Goal: Check status

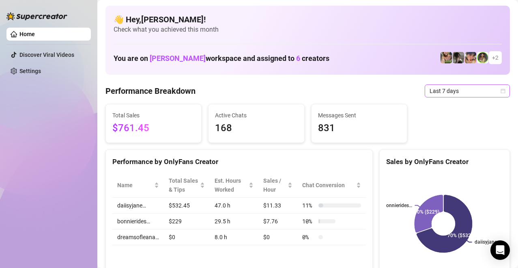
click at [289, 89] on span "Last 7 days" at bounding box center [466, 91] width 75 height 12
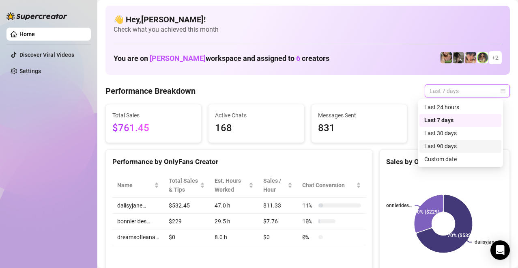
click at [289, 149] on div "Last 90 days" at bounding box center [460, 146] width 72 height 9
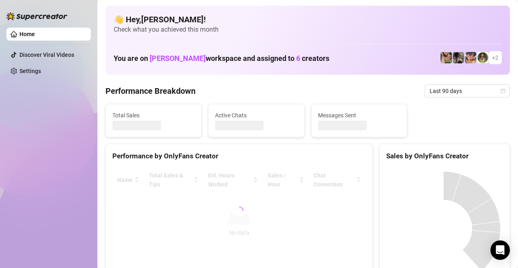
click at [289, 161] on div "Sales by OnlyFans Creator" at bounding box center [444, 220] width 131 height 152
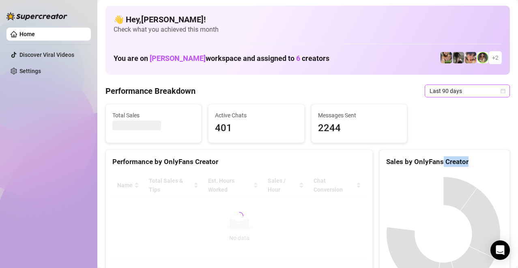
click at [289, 91] on icon "calendar" at bounding box center [502, 90] width 5 height 5
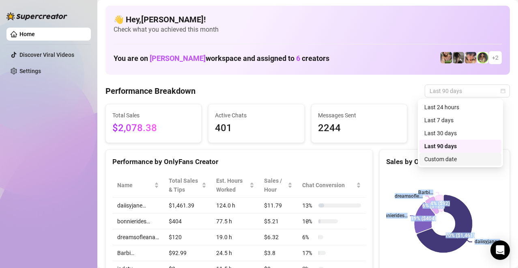
click at [289, 160] on div "Custom date" at bounding box center [460, 158] width 72 height 9
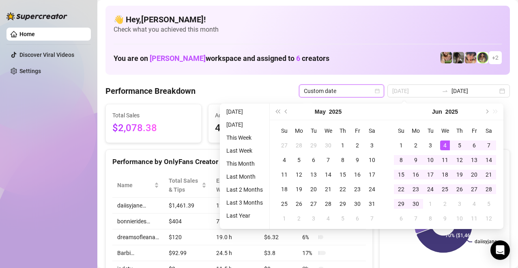
type input "[DATE]"
click at [289, 148] on div "4" at bounding box center [445, 145] width 10 height 10
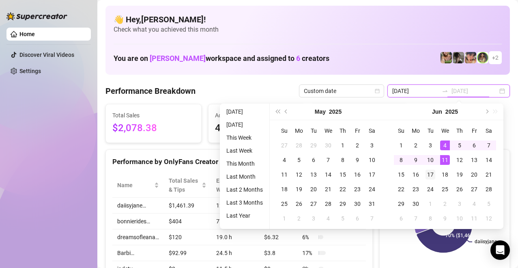
type input "[DATE]"
click at [289, 173] on div "17" at bounding box center [430, 174] width 10 height 10
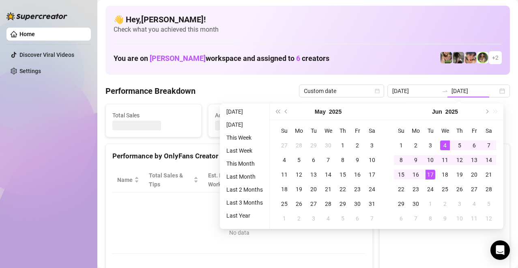
type input "[DATE]"
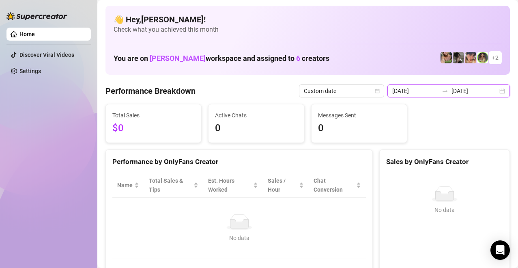
click at [289, 93] on input "[DATE]" at bounding box center [474, 90] width 46 height 9
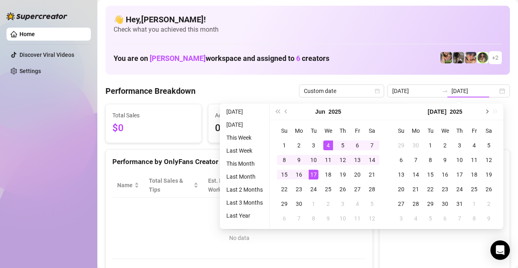
click at [289, 109] on button "Next month (PageDown)" at bounding box center [486, 111] width 9 height 16
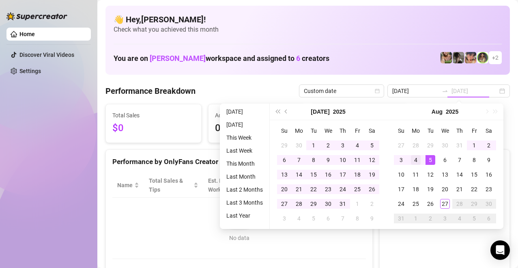
type input "[DATE]"
click at [289, 163] on td "4" at bounding box center [415, 159] width 15 height 15
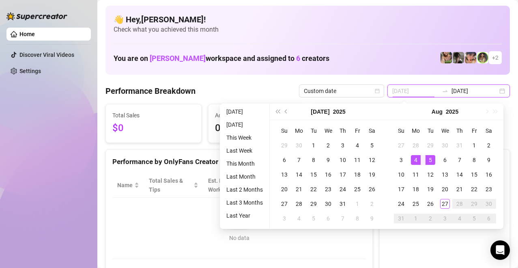
type input "[DATE]"
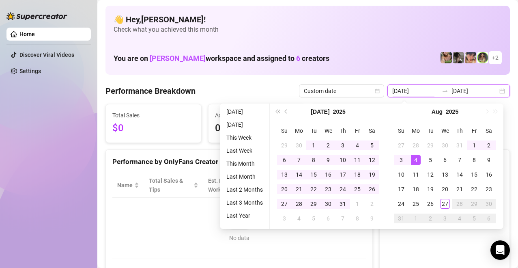
click at [289, 92] on input "[DATE]" at bounding box center [474, 90] width 46 height 9
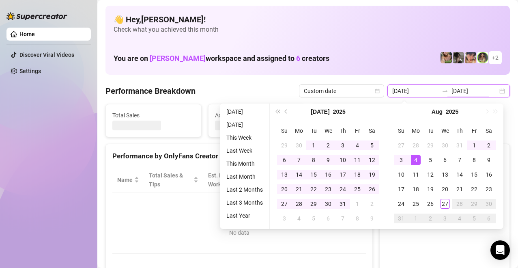
type input "[DATE]"
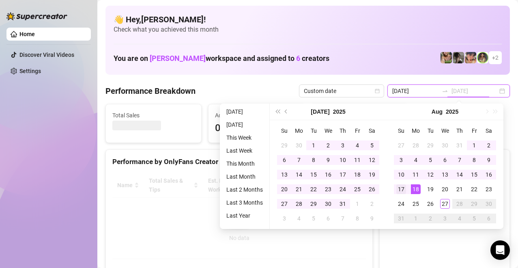
type input "[DATE]"
click at [289, 188] on td "17" at bounding box center [401, 189] width 15 height 15
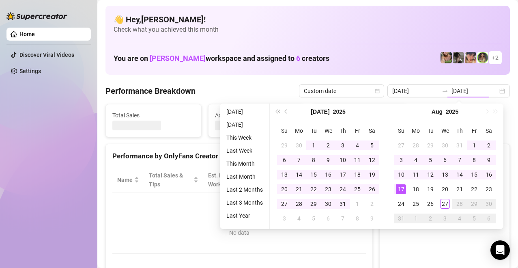
type input "[DATE]"
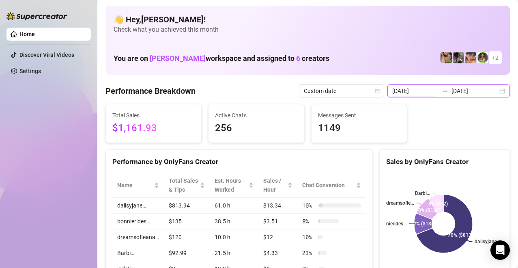
click at [289, 90] on input "[DATE]" at bounding box center [415, 90] width 46 height 9
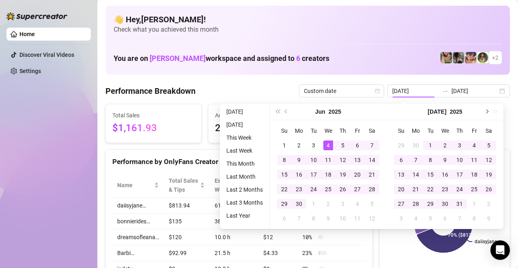
click at [289, 112] on span "Next month (PageDown)" at bounding box center [486, 111] width 4 height 4
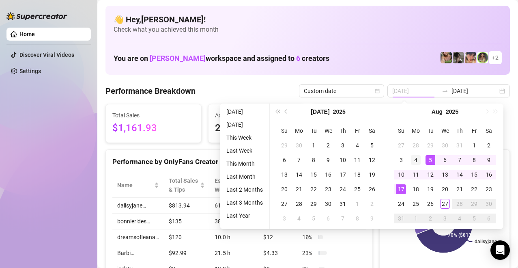
type input "[DATE]"
click at [289, 161] on div "4" at bounding box center [416, 160] width 10 height 10
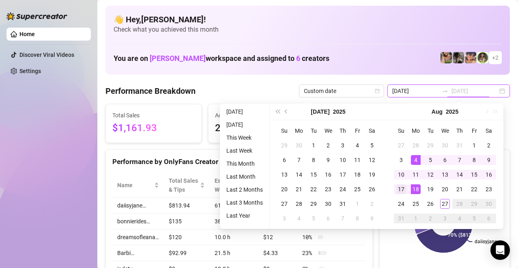
type input "[DATE]"
click at [289, 191] on td "17" at bounding box center [401, 189] width 15 height 15
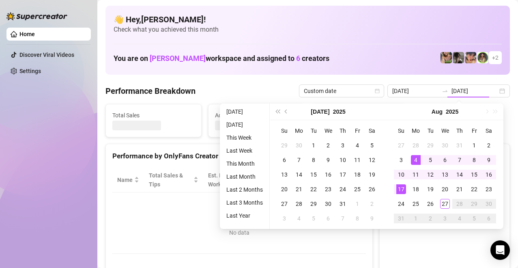
type input "[DATE]"
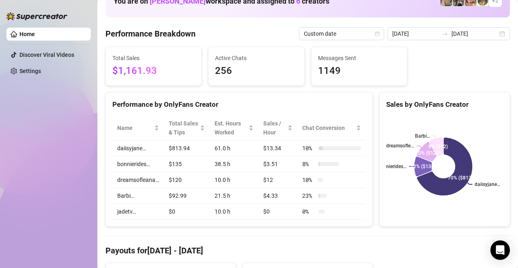
scroll to position [41, 0]
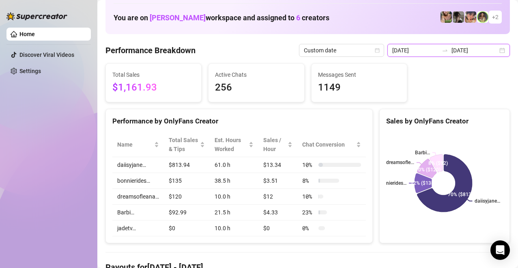
click at [289, 49] on input "[DATE]" at bounding box center [415, 50] width 46 height 9
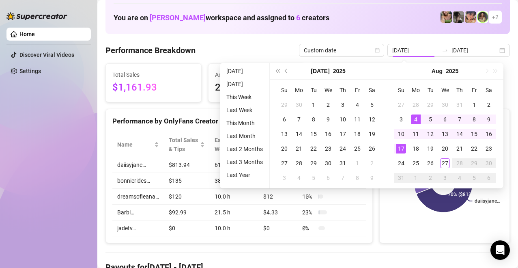
click at [289, 30] on div "👋 Hey, [PERSON_NAME] ! Check what you achieved this month You are on [PERSON_NA…" at bounding box center [307, -1] width 404 height 69
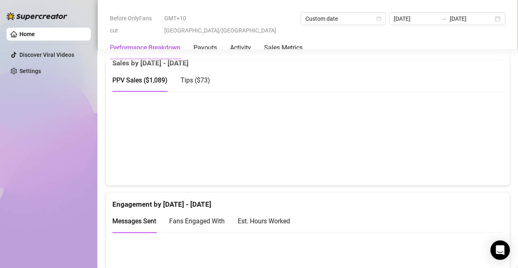
scroll to position [324, 0]
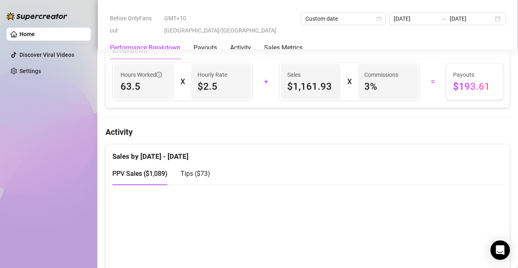
drag, startPoint x: 388, startPoint y: 202, endPoint x: 374, endPoint y: 241, distance: 41.8
drag, startPoint x: 374, startPoint y: 241, endPoint x: 384, endPoint y: 141, distance: 101.1
click at [289, 137] on h4 "Activity" at bounding box center [307, 131] width 404 height 11
click at [289, 18] on input "[DATE]" at bounding box center [471, 18] width 43 height 9
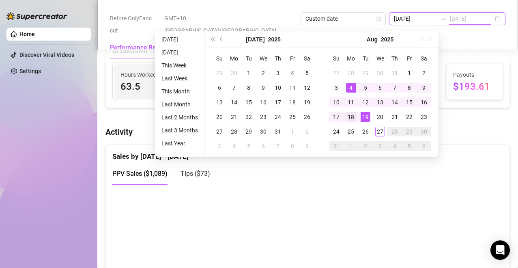
type input "[DATE]"
click at [289, 118] on div "18" at bounding box center [351, 117] width 10 height 10
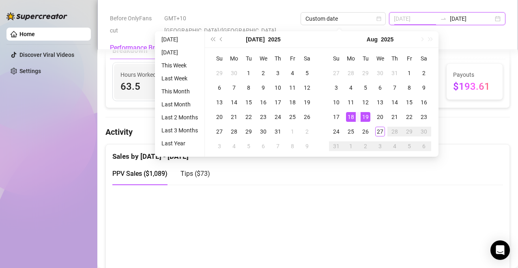
type input "[DATE]"
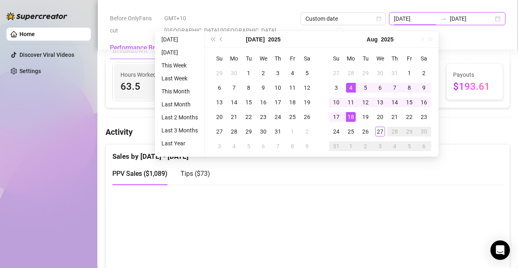
click at [289, 18] on input "[DATE]" at bounding box center [471, 18] width 43 height 9
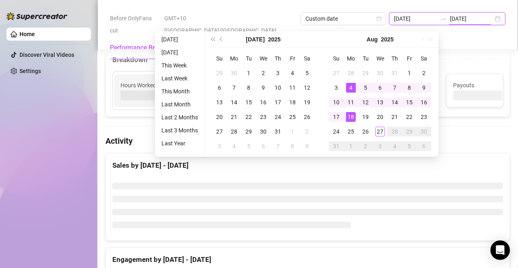
type input "[DATE]"
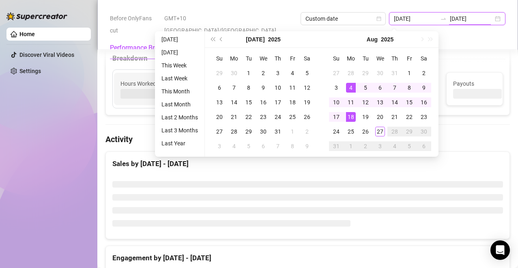
click at [289, 18] on input "[DATE]" at bounding box center [415, 18] width 43 height 9
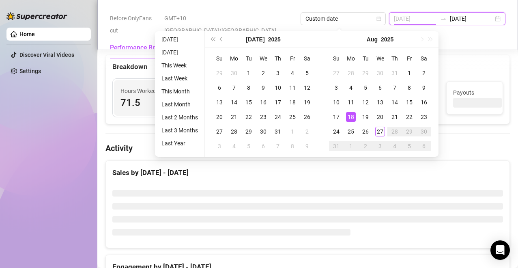
type input "[DATE]"
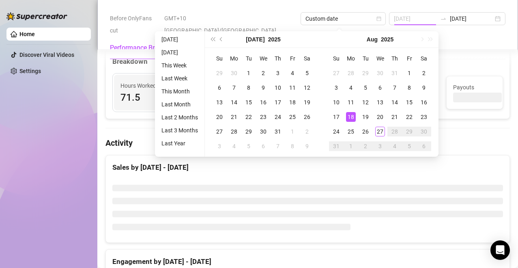
click at [289, 116] on div "18" at bounding box center [351, 117] width 10 height 10
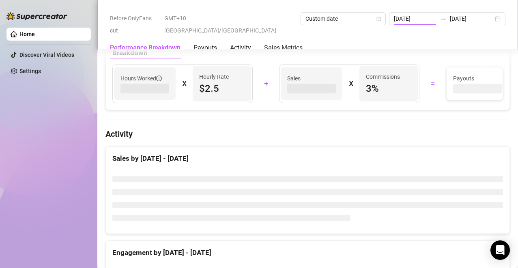
type input "[DATE]"
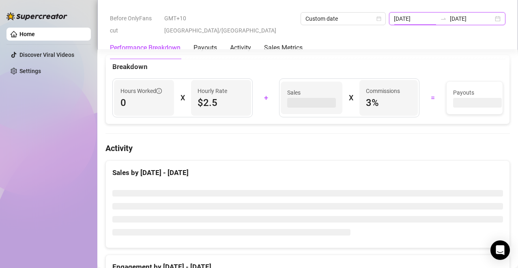
click at [289, 18] on input "[DATE]" at bounding box center [471, 18] width 43 height 9
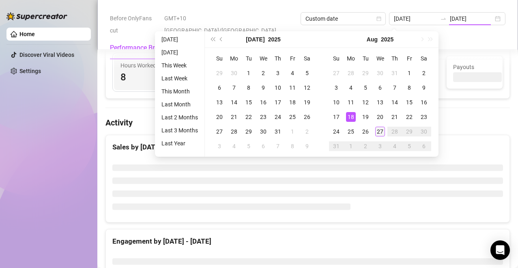
click at [289, 131] on div "27" at bounding box center [380, 132] width 10 height 10
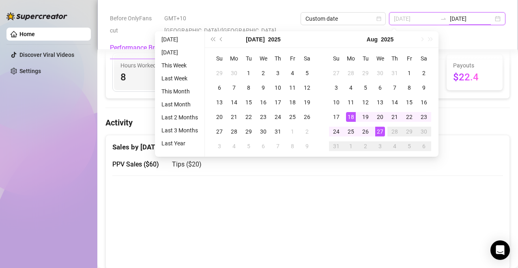
type input "[DATE]"
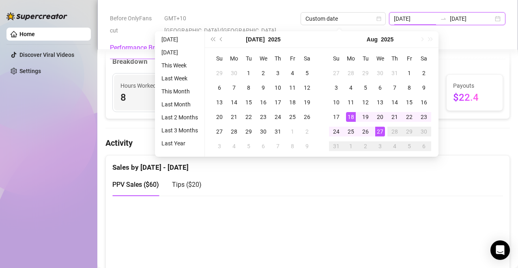
type input "[DATE]"
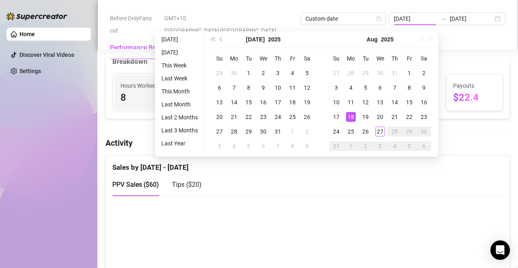
click at [289, 22] on div "Before OnlyFans cut GMT+10 [GEOGRAPHIC_DATA]/[GEOGRAPHIC_DATA] Custom date [DAT…" at bounding box center [307, 24] width 395 height 24
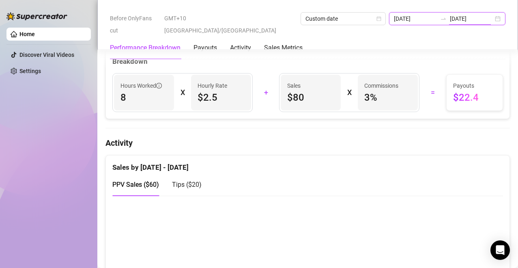
click at [289, 19] on input "[DATE]" at bounding box center [471, 18] width 43 height 9
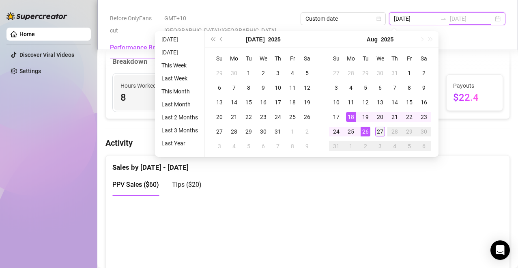
type input "[DATE]"
click at [289, 133] on div "27" at bounding box center [380, 132] width 10 height 10
type input "[DATE]"
click at [289, 23] on div "Before OnlyFans cut GMT+10 [GEOGRAPHIC_DATA]/[GEOGRAPHIC_DATA] Custom date [DAT…" at bounding box center [307, 24] width 395 height 24
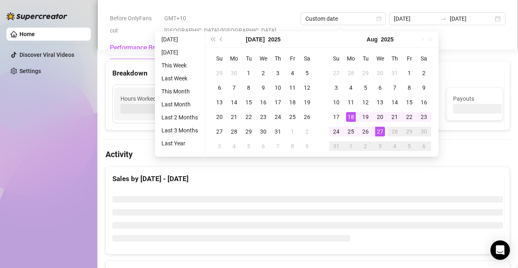
type input "[DATE]"
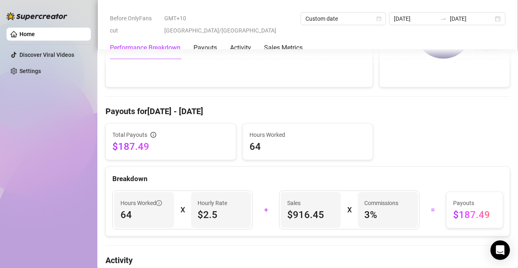
scroll to position [189, 0]
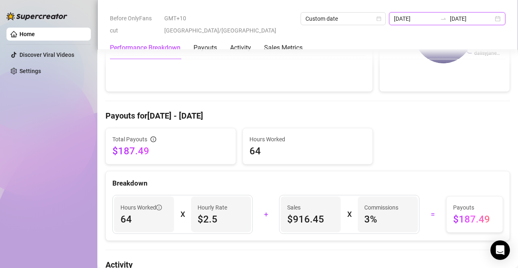
click at [289, 20] on input "[DATE]" at bounding box center [471, 18] width 43 height 9
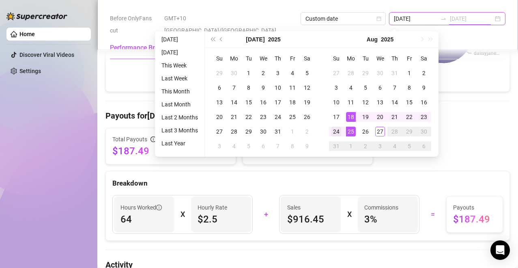
type input "[DATE]"
click at [289, 132] on div "24" at bounding box center [336, 132] width 10 height 10
type input "[DATE]"
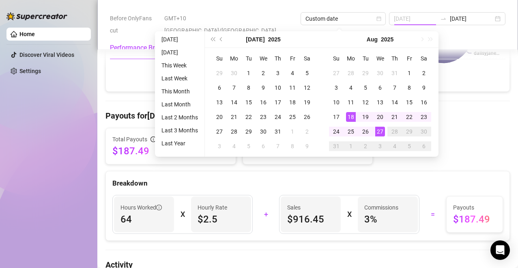
click at [289, 118] on div "18" at bounding box center [351, 117] width 10 height 10
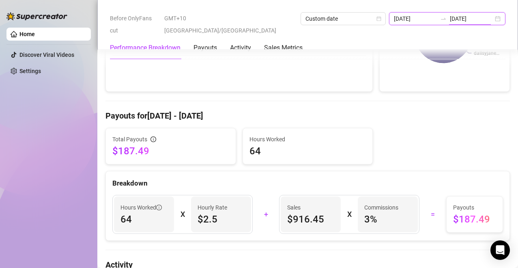
click at [289, 17] on input "[DATE]" at bounding box center [471, 18] width 43 height 9
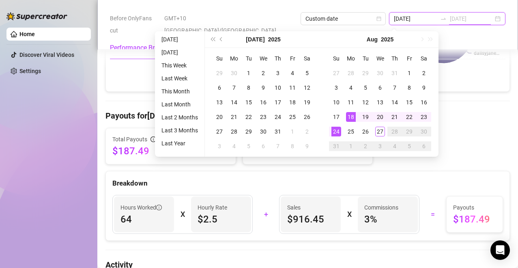
type input "[DATE]"
click at [289, 132] on div "24" at bounding box center [336, 132] width 10 height 10
type input "[DATE]"
click at [289, 36] on div "Performance Breakdown Payouts Activity Sales Metrics" at bounding box center [307, 47] width 395 height 23
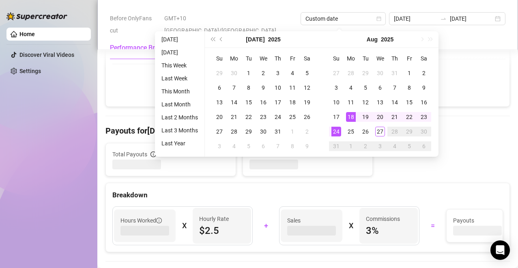
type input "[DATE]"
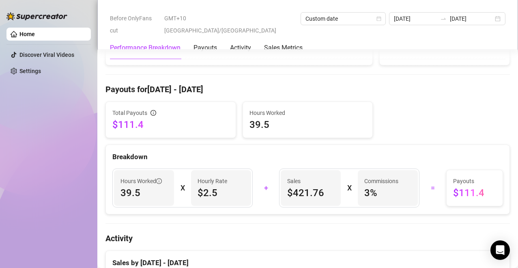
scroll to position [230, 0]
